Goal: Task Accomplishment & Management: Complete application form

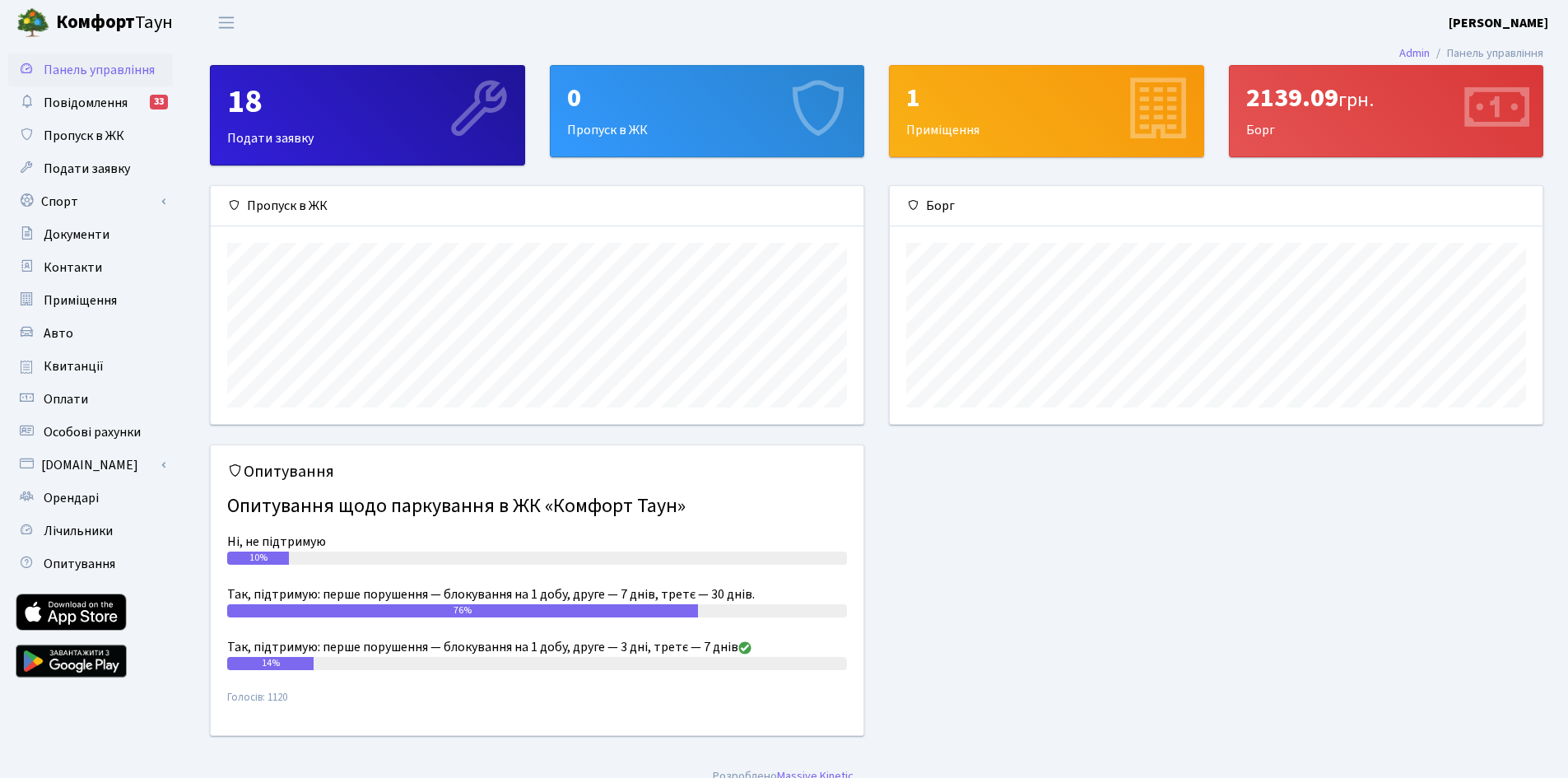
scroll to position [238, 652]
click at [104, 125] on link "Пропуск в ЖК" at bounding box center [91, 136] width 165 height 33
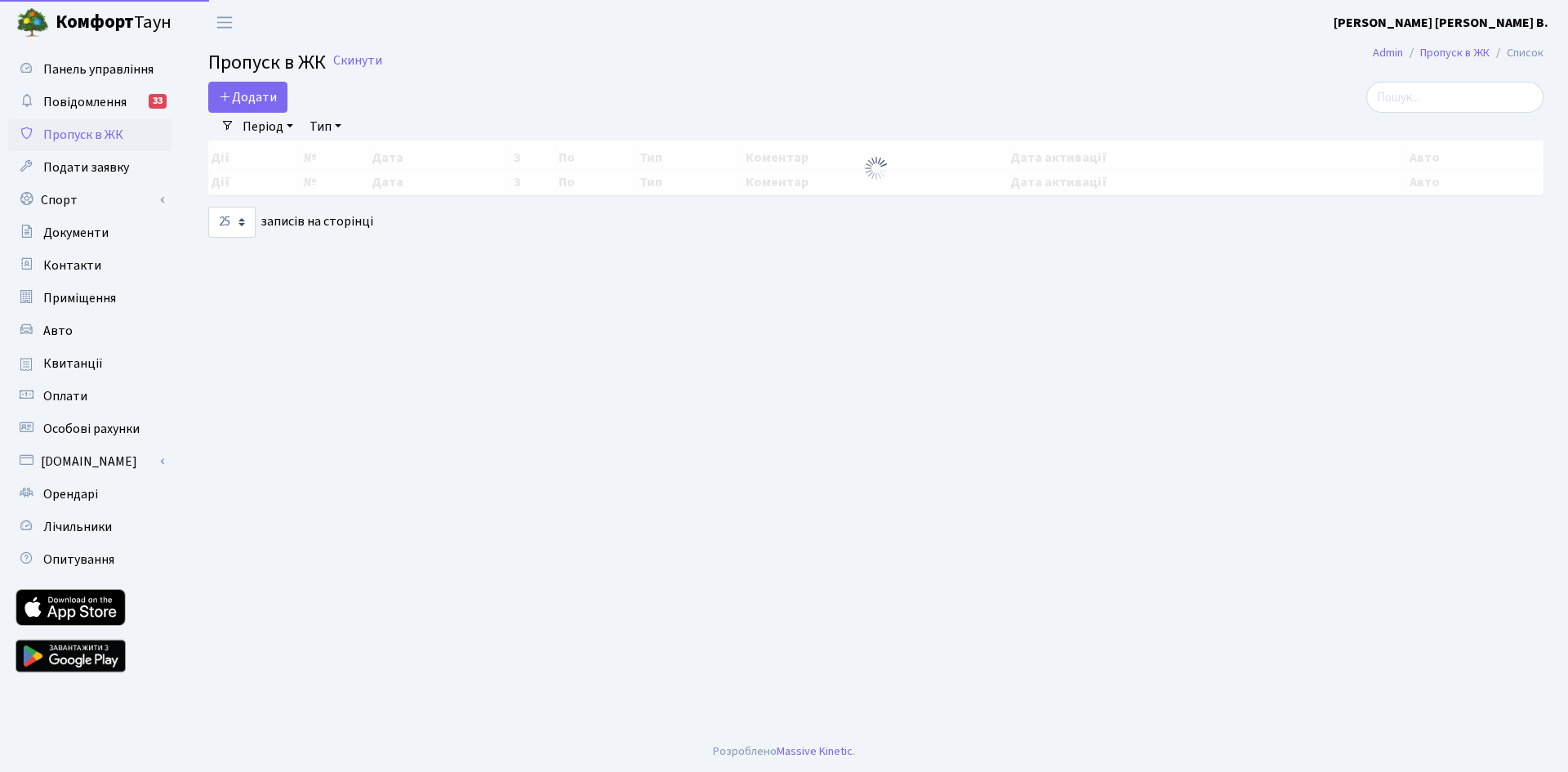
select select "25"
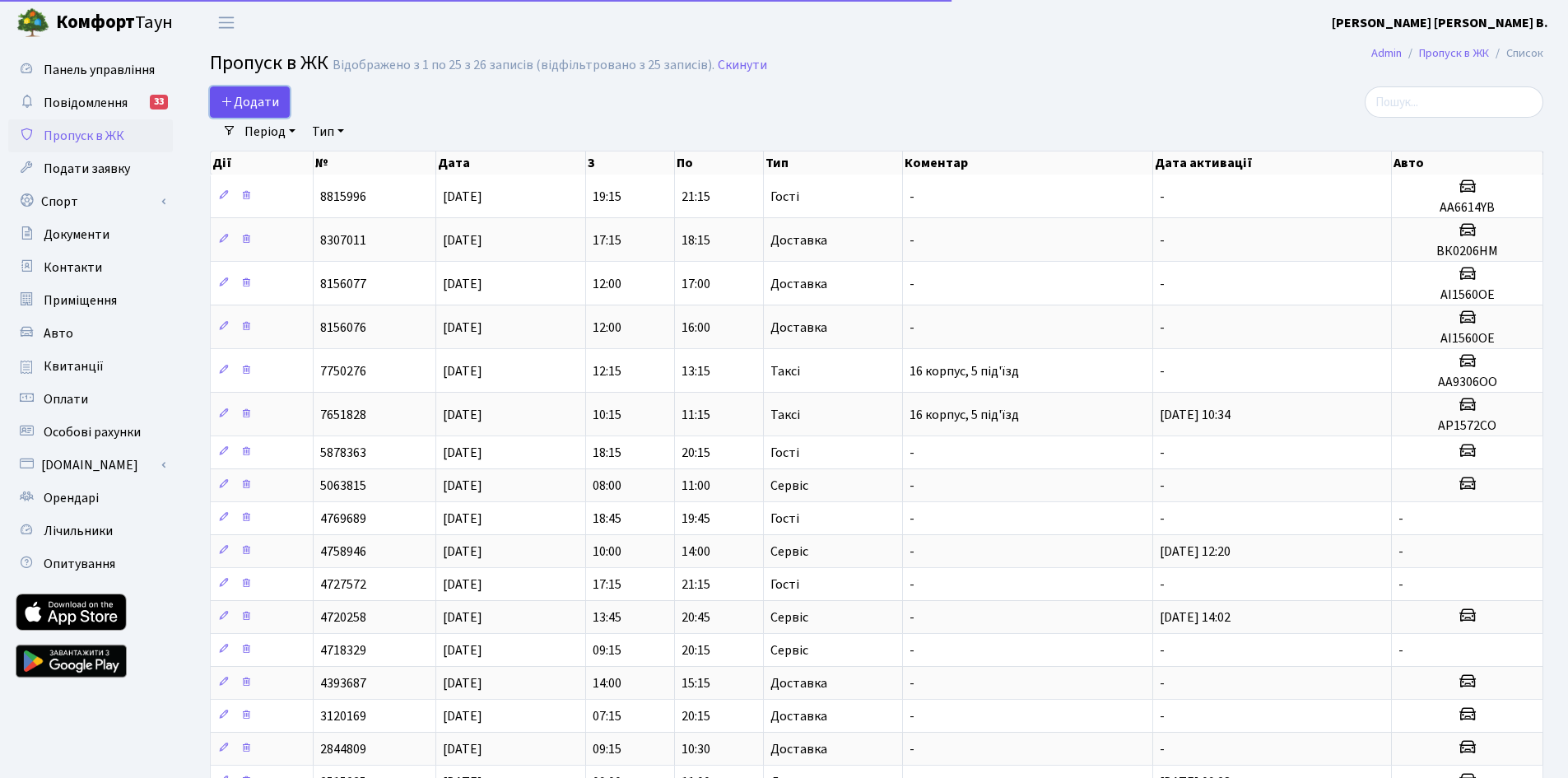
click at [263, 103] on span "Додати" at bounding box center [249, 102] width 58 height 18
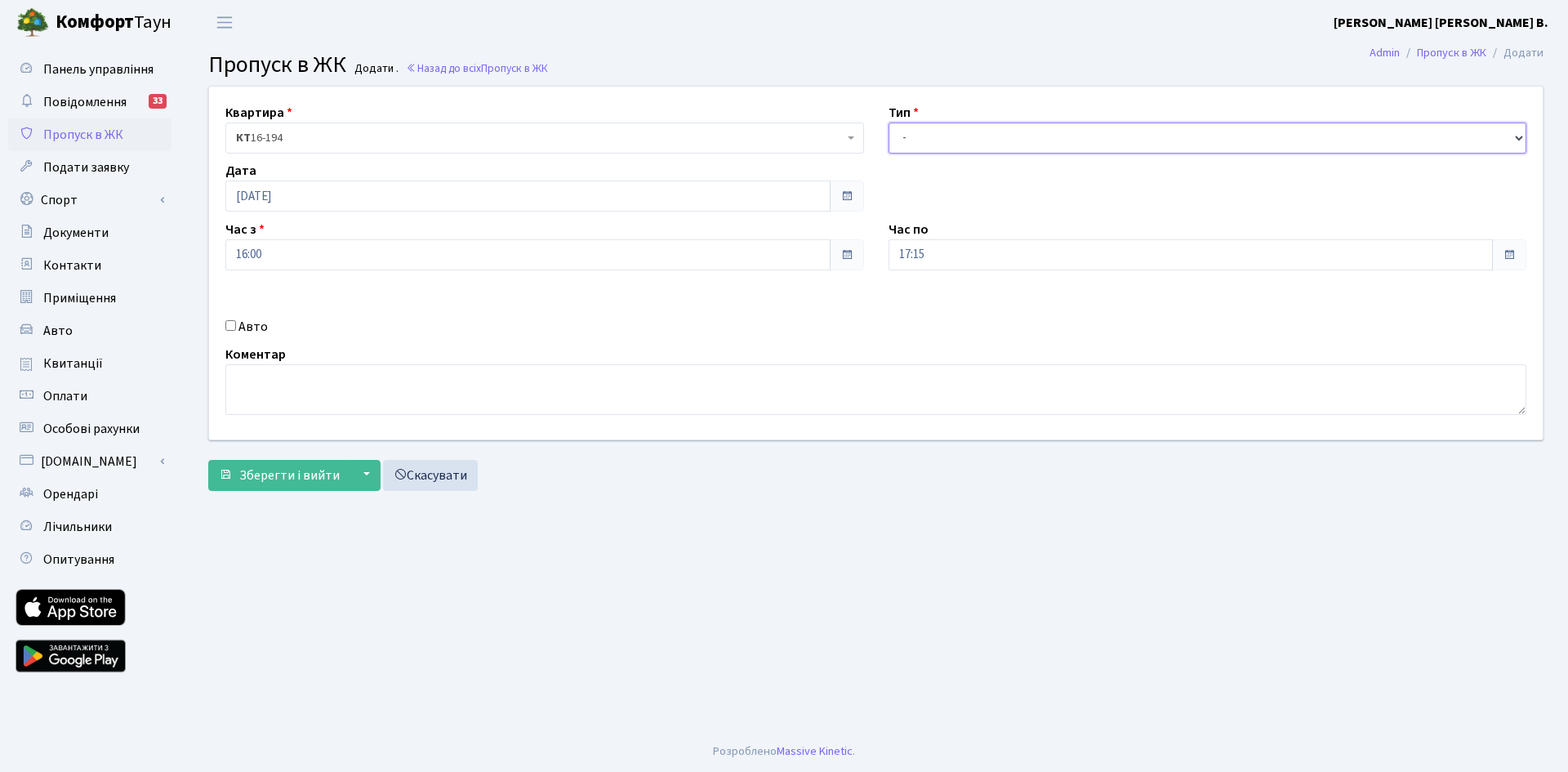
drag, startPoint x: 936, startPoint y: 126, endPoint x: 939, endPoint y: 142, distance: 16.3
click at [938, 127] on select "- Доставка Таксі Гості Сервіс" at bounding box center [1209, 138] width 639 height 31
select select "1"
click at [889, 123] on select "- Доставка Таксі Гості Сервіс" at bounding box center [1209, 138] width 639 height 31
click at [962, 252] on input "17:15" at bounding box center [1191, 255] width 606 height 31
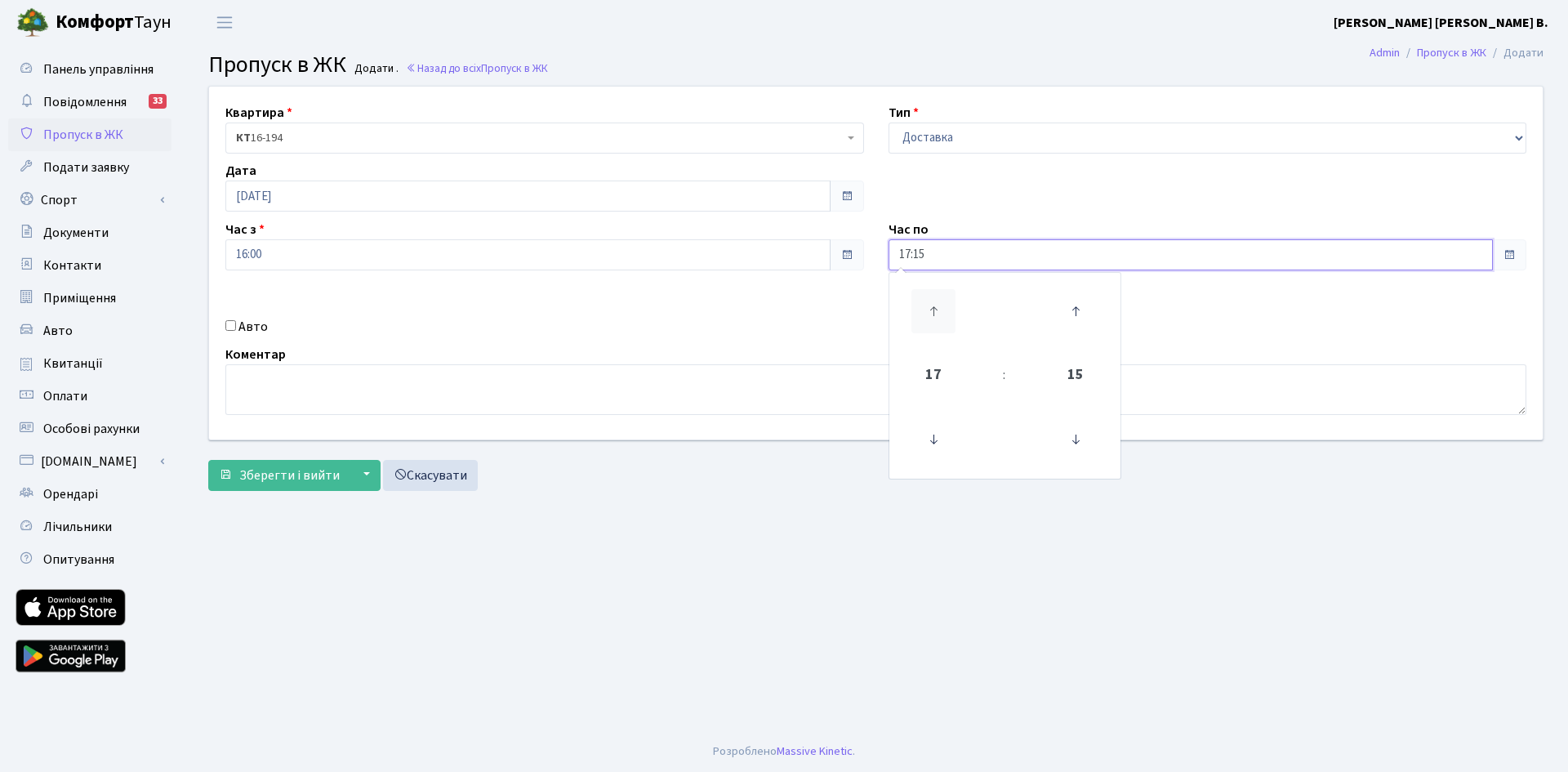
click at [929, 312] on icon at bounding box center [934, 311] width 44 height 44
click at [931, 311] on icon at bounding box center [934, 311] width 44 height 44
click at [1082, 318] on icon at bounding box center [1075, 311] width 44 height 44
type input "19:30"
click at [237, 326] on div "Авто" at bounding box center [545, 326] width 664 height 20
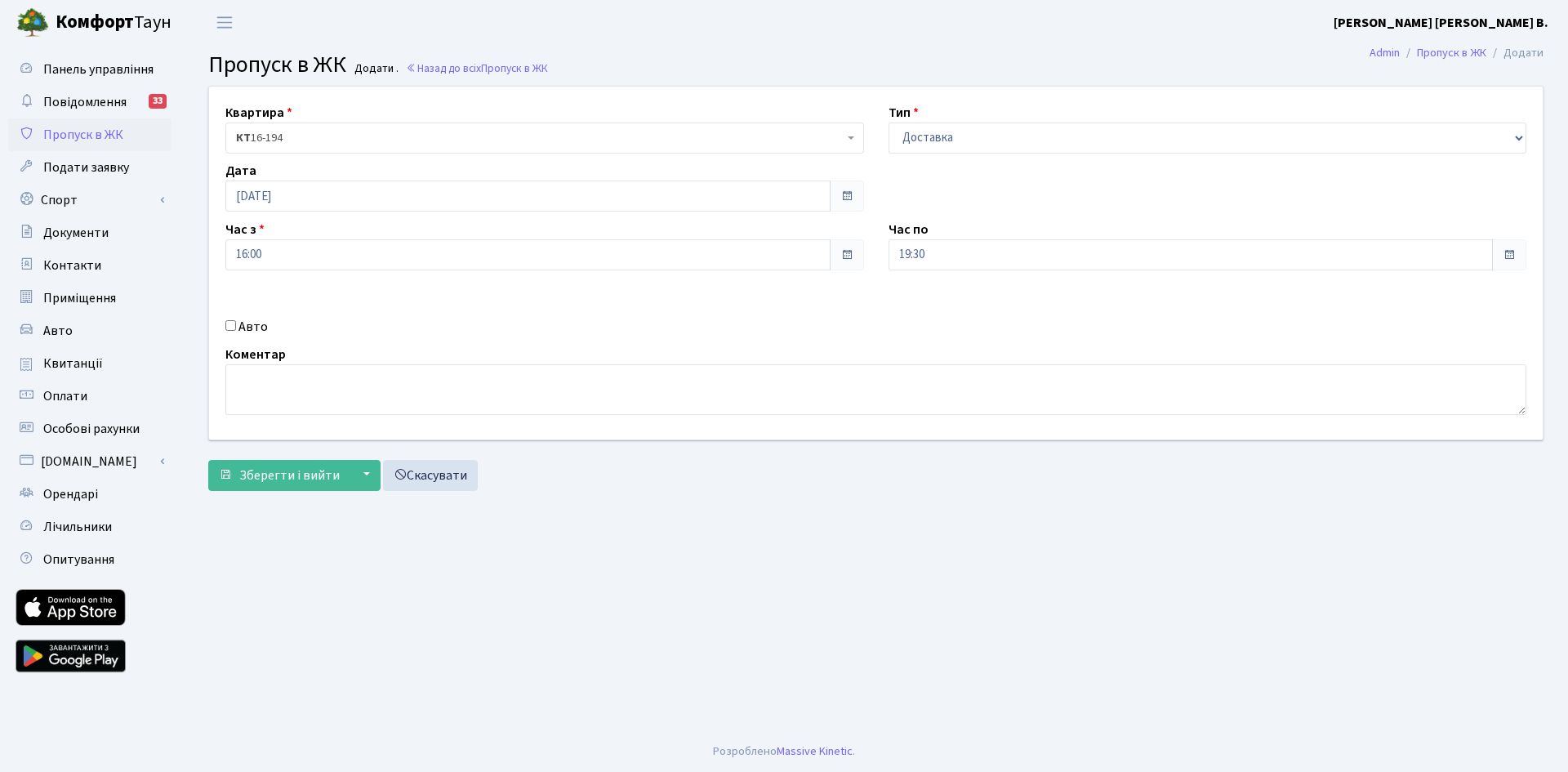
click at [233, 323] on input "Авто" at bounding box center [230, 325] width 10 height 10
checkbox input "true"
click at [978, 301] on input "text" at bounding box center [1209, 313] width 639 height 31
type input "A"
type input "АА8454ХВ"
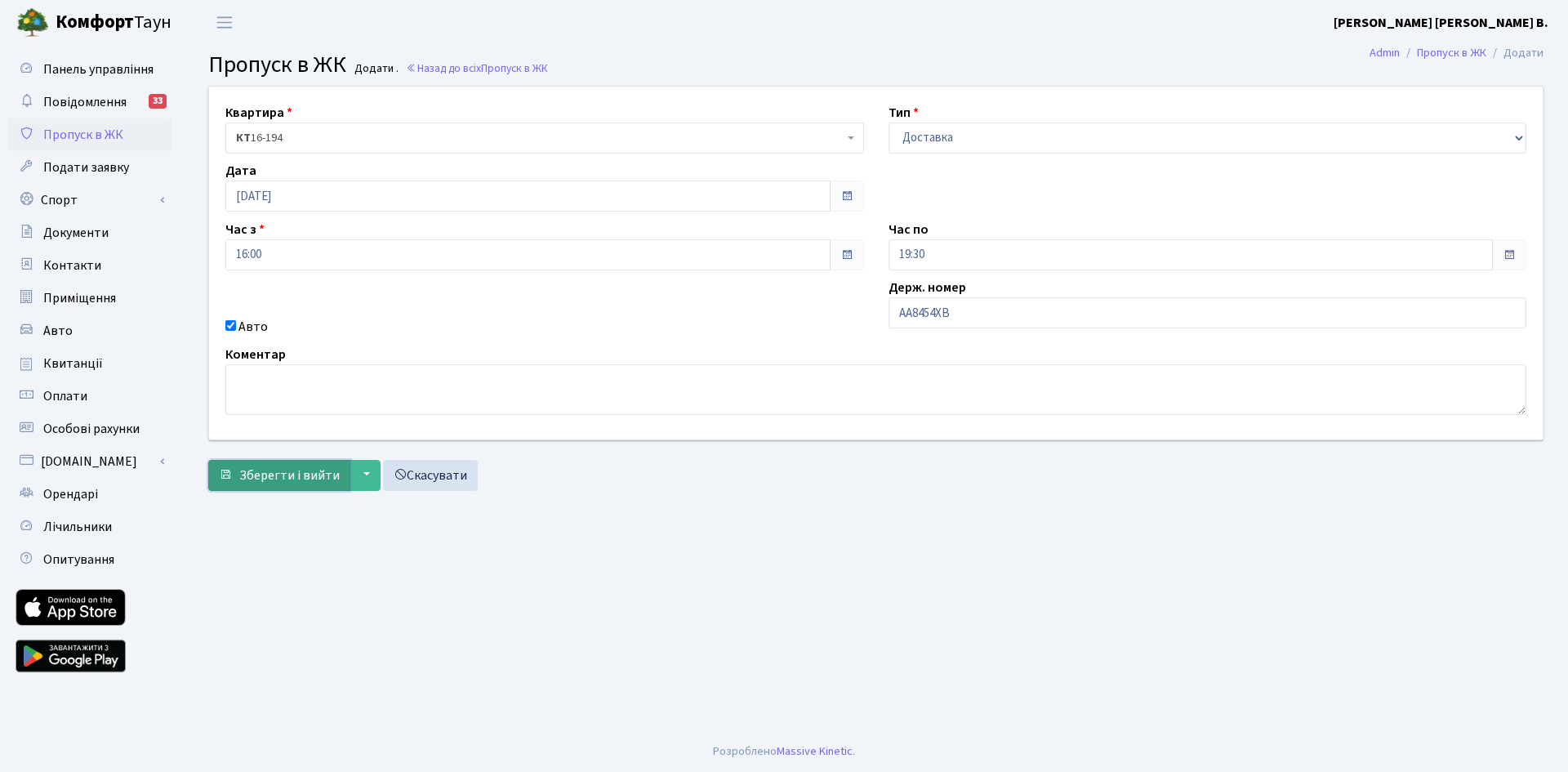
click at [289, 484] on span "Зберегти і вийти" at bounding box center [290, 475] width 101 height 18
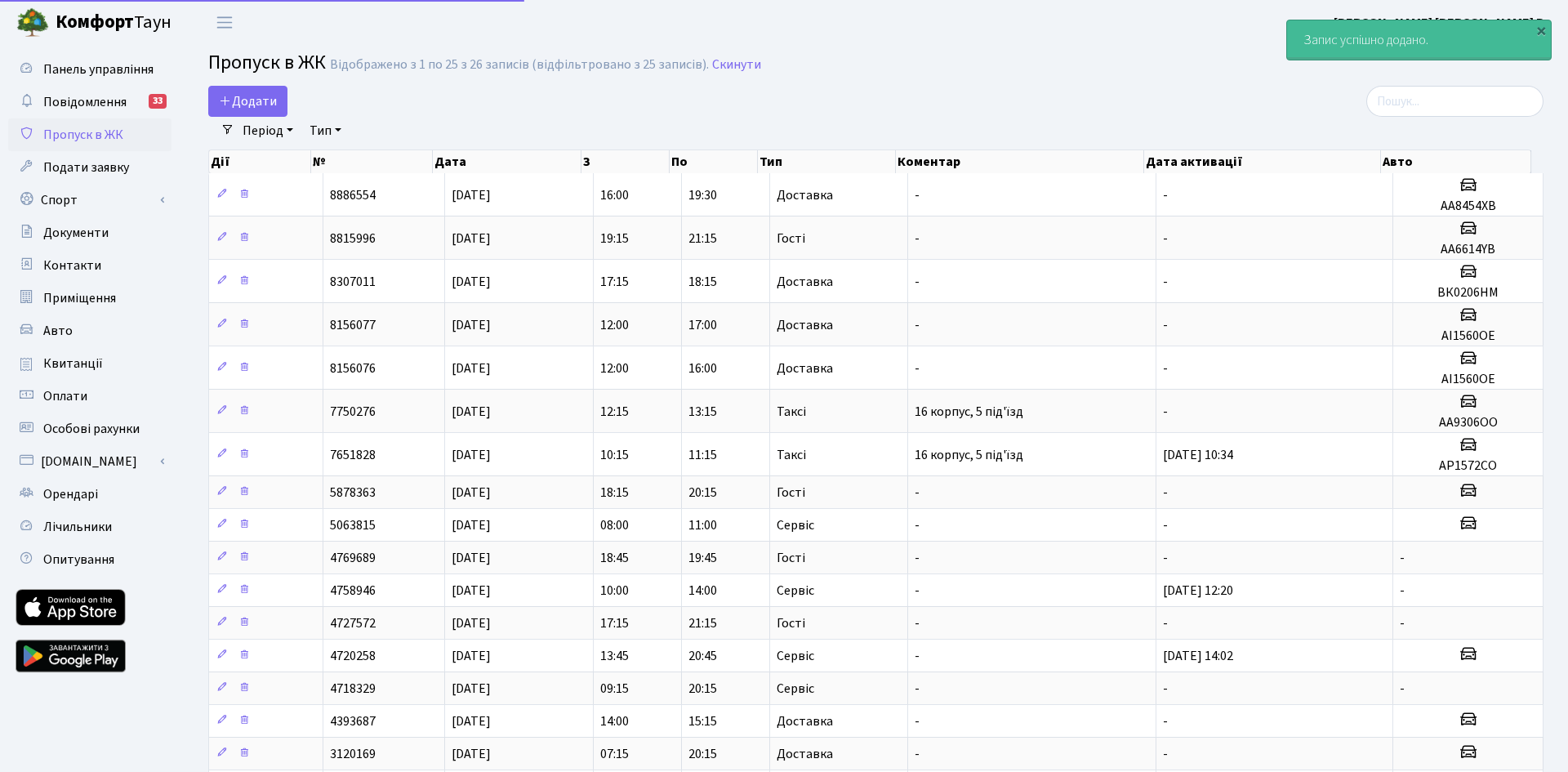
select select "25"
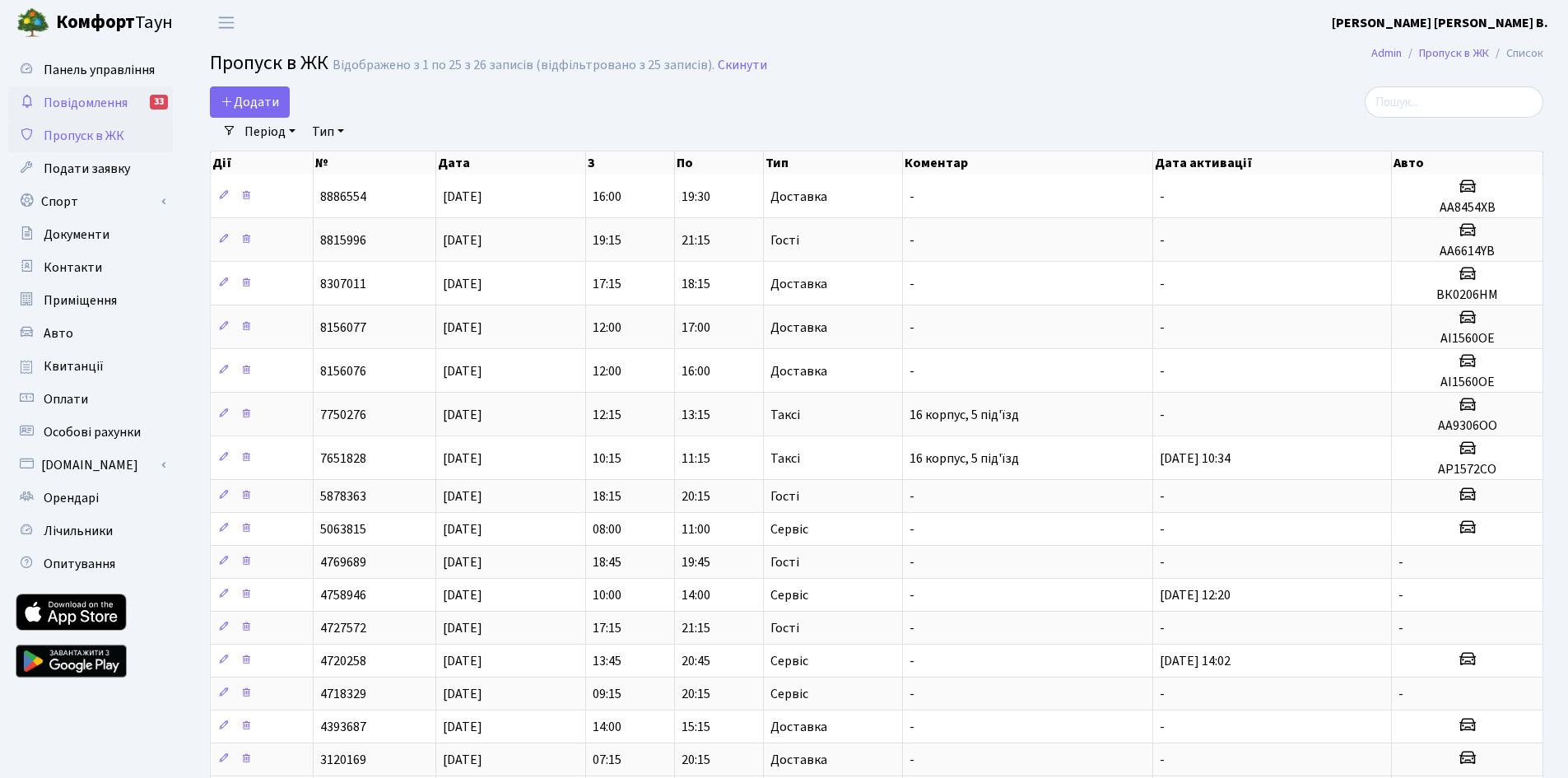
click at [85, 114] on link "Повідомлення 33" at bounding box center [91, 103] width 165 height 33
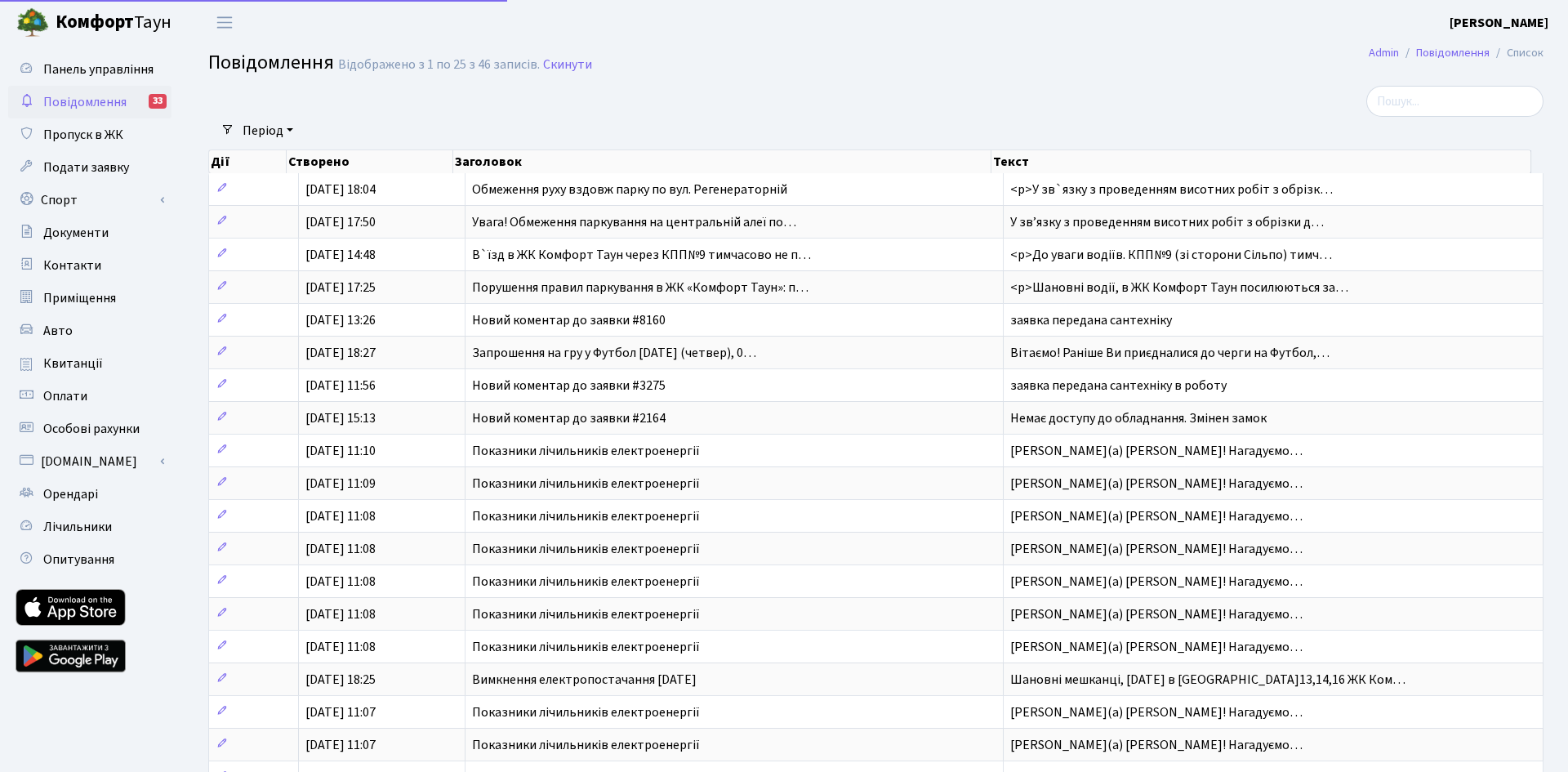
select select "25"
